Goal: Transaction & Acquisition: Purchase product/service

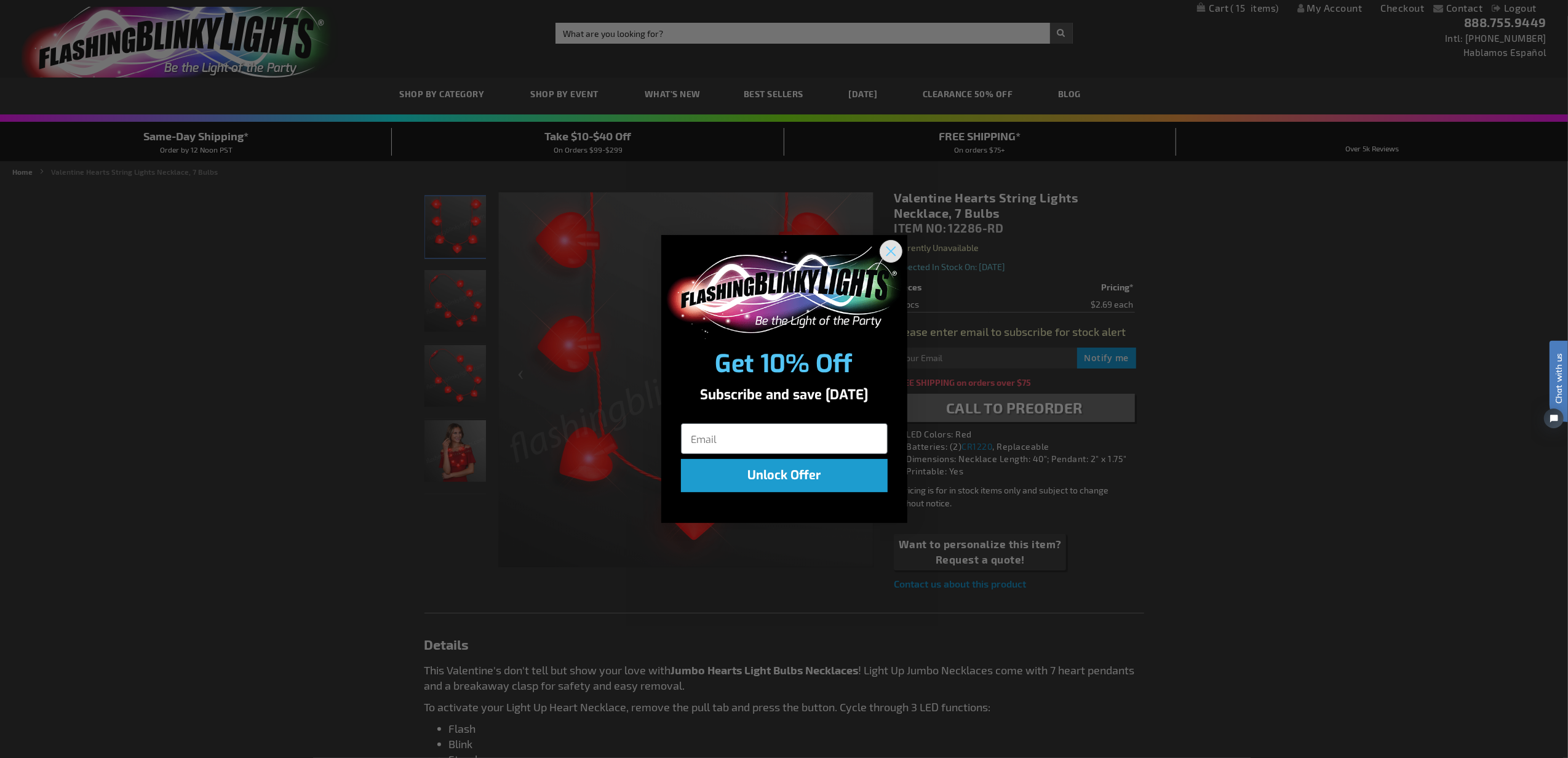
click at [889, 254] on circle "Close dialog" at bounding box center [890, 251] width 20 height 20
